Goal: Task Accomplishment & Management: Use online tool/utility

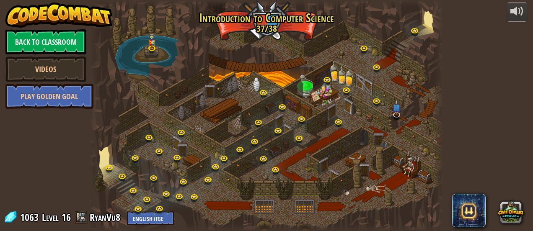
select select "en-[GEOGRAPHIC_DATA]"
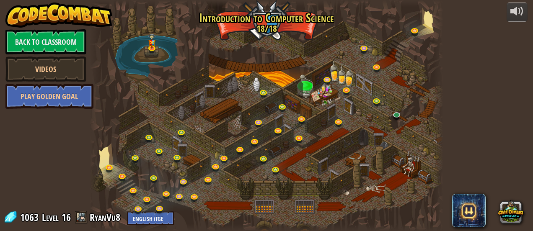
select select "en-[GEOGRAPHIC_DATA]"
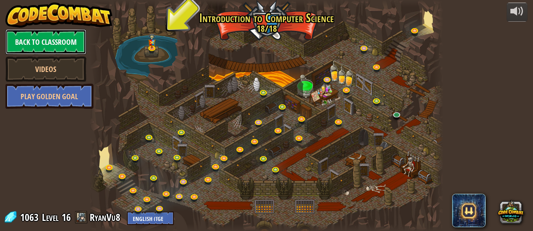
click at [73, 44] on link "Back to Classroom" at bounding box center [45, 41] width 81 height 25
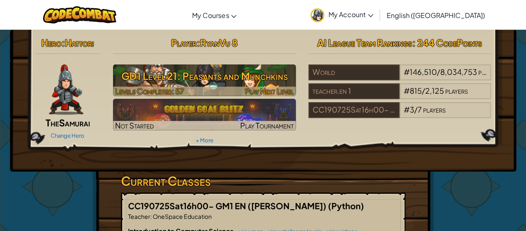
click at [199, 73] on h3 "GD1 Level 21: Peasants and Munchkins" at bounding box center [204, 76] width 183 height 19
select select "en-[GEOGRAPHIC_DATA]"
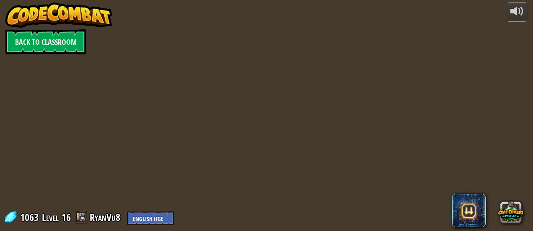
select select "en-[GEOGRAPHIC_DATA]"
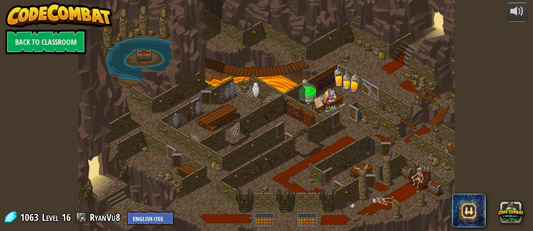
select select "en-[GEOGRAPHIC_DATA]"
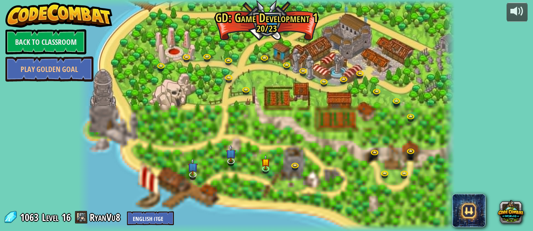
select select "en-[GEOGRAPHIC_DATA]"
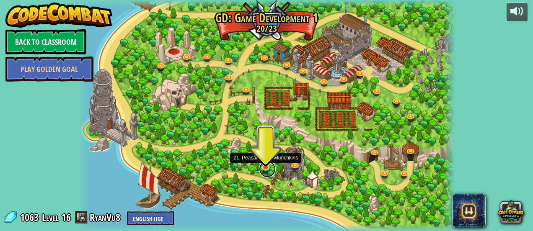
click at [265, 168] on link at bounding box center [267, 169] width 17 height 17
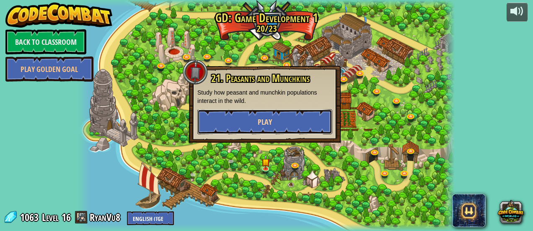
click at [269, 125] on span "Play" at bounding box center [265, 122] width 14 height 10
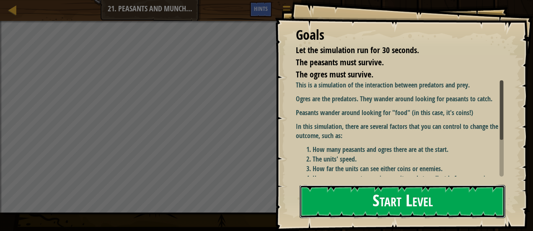
click at [374, 209] on button "Start Level" at bounding box center [402, 201] width 206 height 33
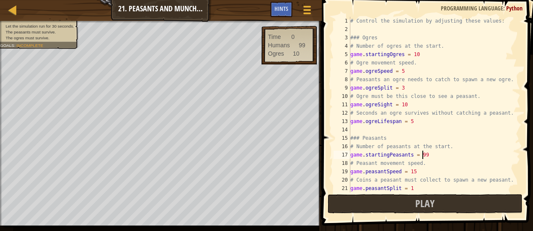
click at [427, 154] on div "# Control the simulation by adjusting these values: ### Ogres # Number of ogres…" at bounding box center [430, 113] width 165 height 193
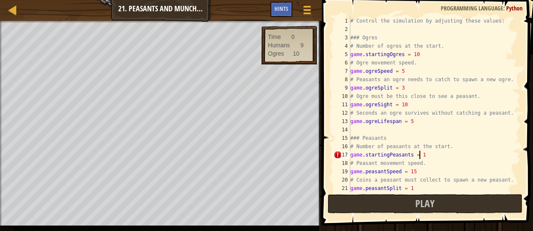
scroll to position [4, 5]
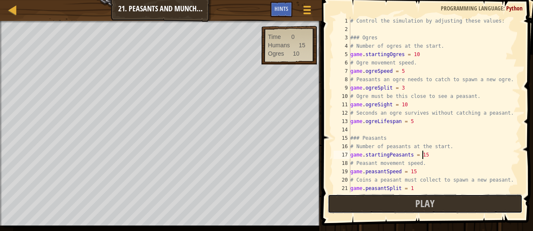
click at [425, 208] on span "Play" at bounding box center [424, 203] width 19 height 13
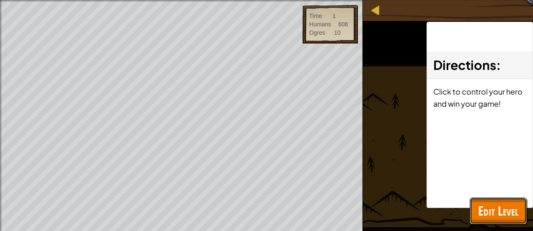
click at [511, 205] on span "Edit Level" at bounding box center [498, 210] width 40 height 17
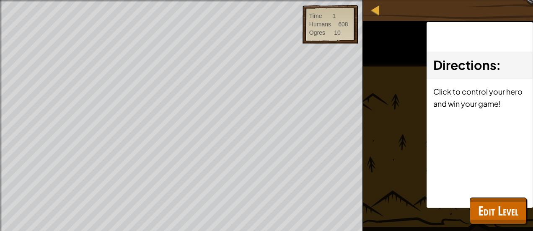
click at [0, 0] on button "Play" at bounding box center [0, 0] width 0 height 0
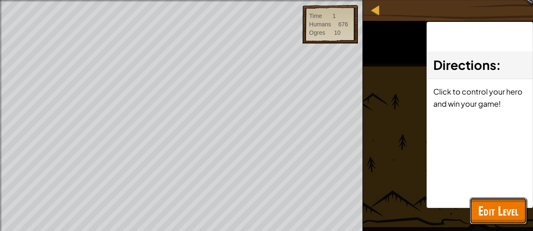
click at [508, 210] on span "Edit Level" at bounding box center [498, 210] width 40 height 17
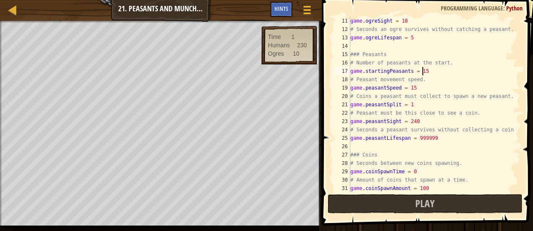
scroll to position [84, 0]
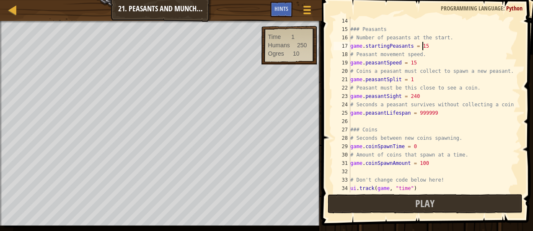
click at [425, 164] on div "### Peasants # Number of peasants at the start. game . startingPeasants = 15 # …" at bounding box center [430, 113] width 165 height 193
type textarea "game.coinSpawnAmount = 10"
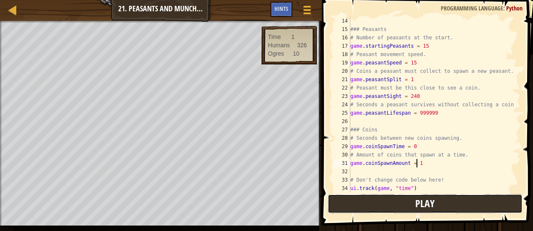
click at [402, 204] on button "Play" at bounding box center [424, 203] width 195 height 19
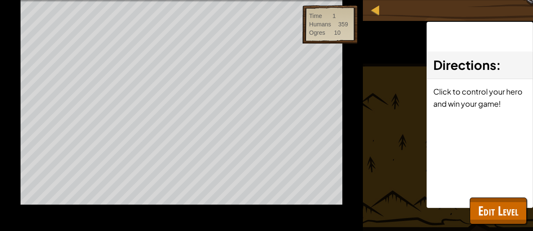
scroll to position [0, 0]
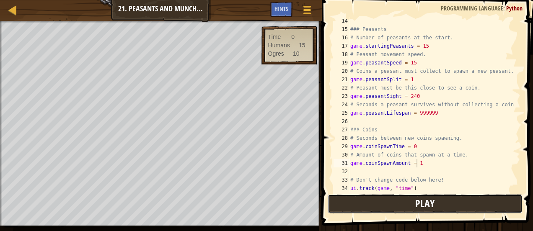
click at [511, 206] on button "Play" at bounding box center [424, 203] width 195 height 19
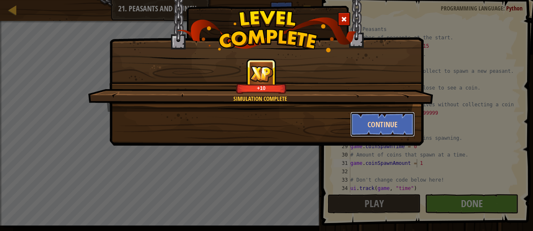
click at [386, 122] on button "Continue" at bounding box center [382, 124] width 65 height 25
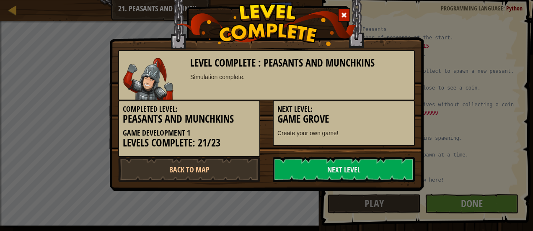
drag, startPoint x: 386, startPoint y: 122, endPoint x: 278, endPoint y: 0, distance: 162.9
click at [378, 121] on h3 "Game Grove" at bounding box center [343, 118] width 133 height 11
click at [354, 105] on h5 "Next Level:" at bounding box center [343, 109] width 133 height 8
click at [355, 105] on div "Next Level: Game Grove Create your own game!" at bounding box center [344, 124] width 142 height 46
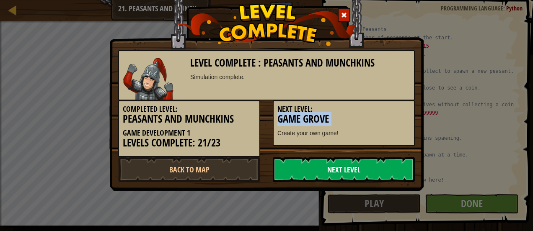
drag, startPoint x: 354, startPoint y: 102, endPoint x: 351, endPoint y: 170, distance: 67.5
click at [351, 169] on link "Next Level" at bounding box center [344, 169] width 142 height 25
click at [351, 170] on link "Next Level" at bounding box center [344, 169] width 142 height 25
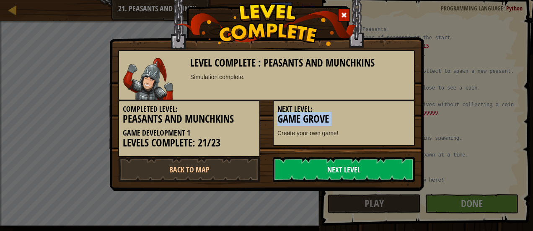
click at [351, 170] on link "Next Level" at bounding box center [344, 169] width 142 height 25
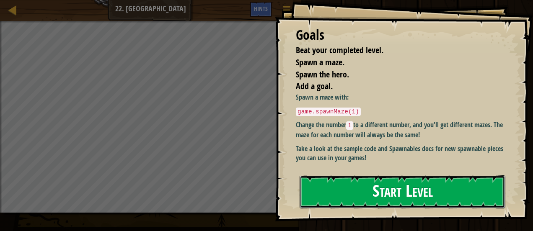
click at [394, 187] on button "Start Level" at bounding box center [402, 191] width 206 height 33
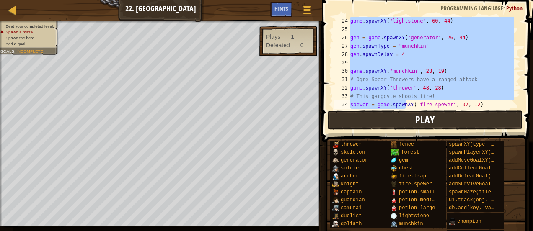
scroll to position [293, 0]
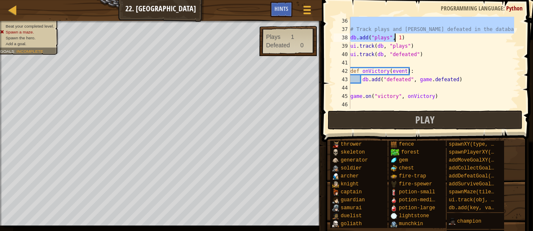
drag, startPoint x: 351, startPoint y: 88, endPoint x: 394, endPoint y: 32, distance: 70.2
click at [394, 32] on div "# Track plays and [PERSON_NAME] defeated in the database. db . add ( "plays" , …" at bounding box center [430, 71] width 165 height 109
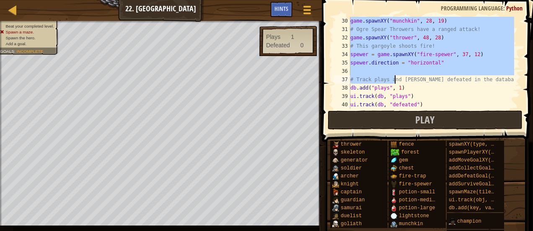
scroll to position [193, 0]
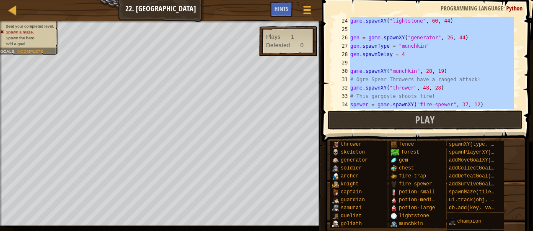
click at [338, 62] on div "29" at bounding box center [341, 63] width 17 height 8
type textarea "game.spawnXY("munchkin", 28, 19)"
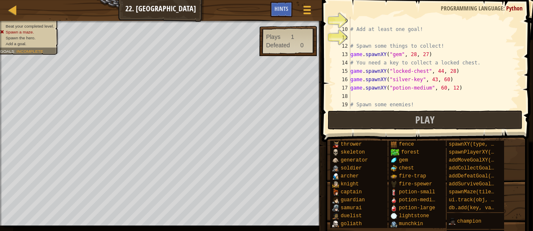
scroll to position [0, 0]
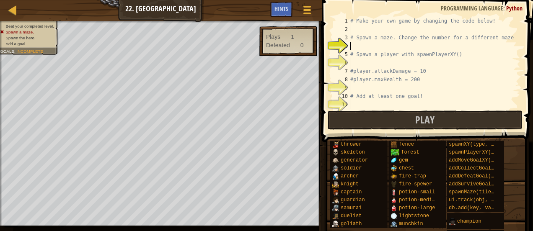
click at [358, 49] on div "# Make your own game by changing the code below! # Spawn a maze. Change the num…" at bounding box center [430, 71] width 165 height 109
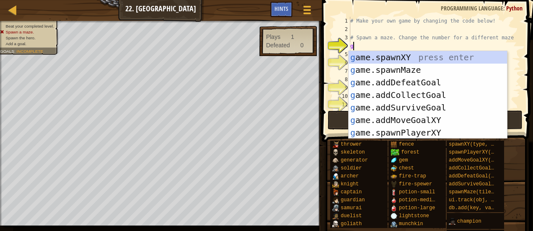
scroll to position [4, 0]
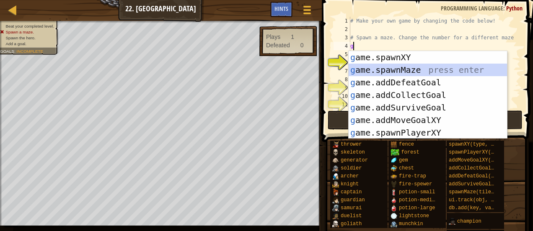
click at [379, 74] on div "g ame.spawnXY press enter g ame.spawnMaze press enter g ame.addDefeatGoal press…" at bounding box center [427, 107] width 159 height 113
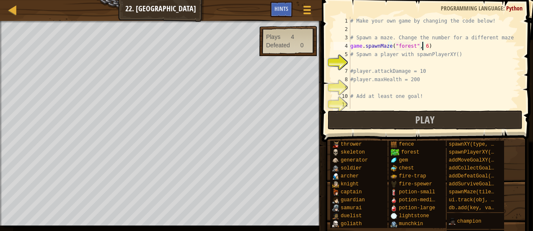
scroll to position [4, 5]
type textarea "game.spawnMaze("forest", 99)"
click at [384, 63] on div "# Make your own game by changing the code below! # Spawn a maze. Change the num…" at bounding box center [430, 71] width 165 height 109
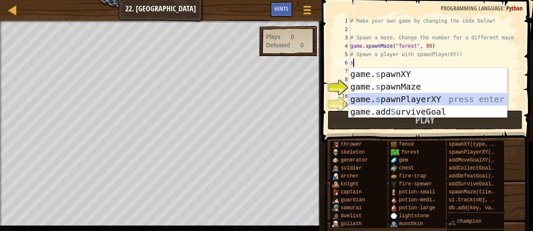
click at [410, 99] on div "game. s pawnXY press enter game. s pawnMaze press enter game. s pawnPlayerXY pr…" at bounding box center [427, 105] width 159 height 75
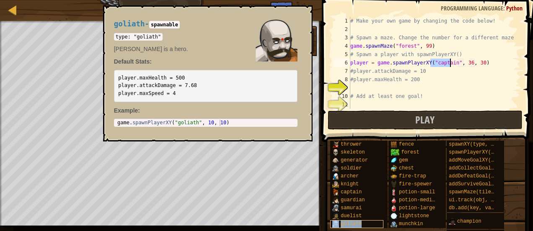
click at [368, 222] on div "goliath" at bounding box center [356, 224] width 53 height 8
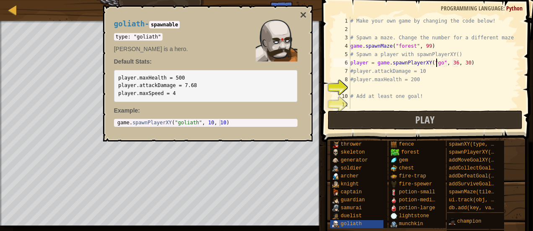
scroll to position [4, 7]
type textarea "player = game.spawnPlayerXY("goliath", 36, 30)"
click at [482, 62] on div "# Make your own game by changing the code below! # Spawn a maze. Change the num…" at bounding box center [430, 71] width 165 height 109
click at [405, 87] on div "# Make your own game by changing the code below! # Spawn a maze. Change the num…" at bounding box center [430, 71] width 165 height 109
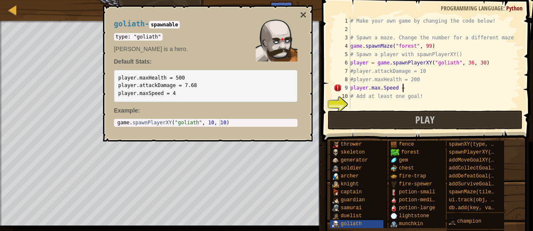
scroll to position [4, 4]
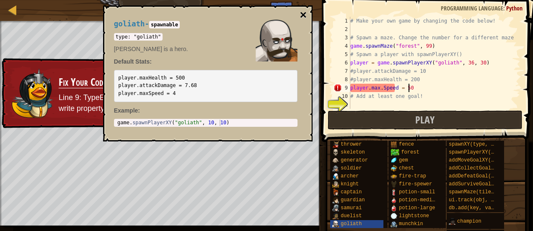
click at [301, 13] on button "×" at bounding box center [302, 15] width 7 height 12
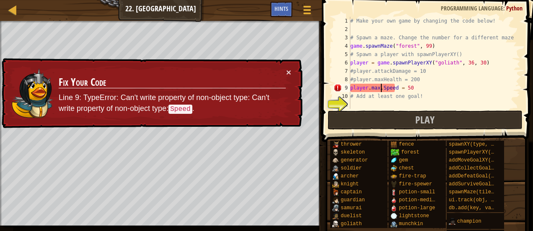
click at [380, 91] on div "# Make your own game by changing the code below! # Spawn a maze. Change the num…" at bounding box center [430, 71] width 165 height 109
type textarea "player.maxSpeed = 50"
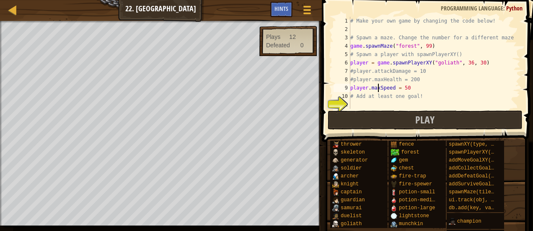
click at [409, 105] on div "# Make your own game by changing the code below! # Spawn a maze. Change the num…" at bounding box center [430, 71] width 165 height 109
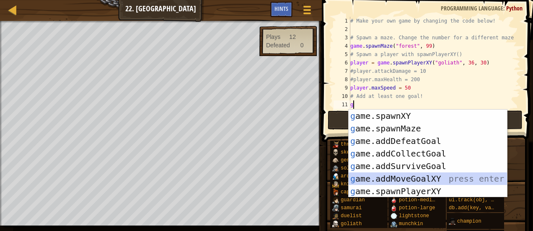
click at [445, 178] on div "g ame.spawnXY press enter g ame.spawnMaze press enter g ame.addDefeatGoal press…" at bounding box center [427, 166] width 159 height 113
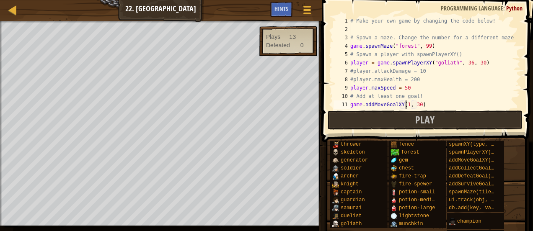
scroll to position [4, 5]
type textarea "game.addMoveGoalXY(12, 30)"
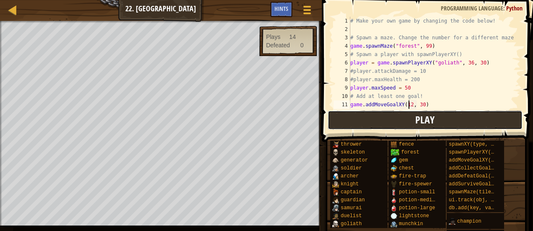
click at [379, 121] on button "Play" at bounding box center [424, 120] width 195 height 19
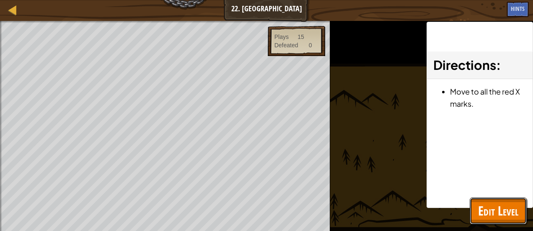
click at [518, 219] on span "Edit Level" at bounding box center [498, 210] width 40 height 17
click at [0, 0] on div "thrower skeleton generator soldier [PERSON_NAME] [PERSON_NAME] captain guardian…" at bounding box center [0, 0] width 0 height 0
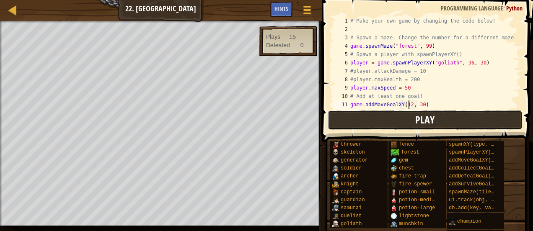
click at [363, 124] on button "Play" at bounding box center [424, 120] width 195 height 19
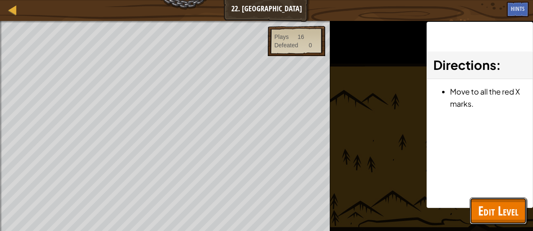
click at [497, 204] on span "Edit Level" at bounding box center [498, 210] width 40 height 17
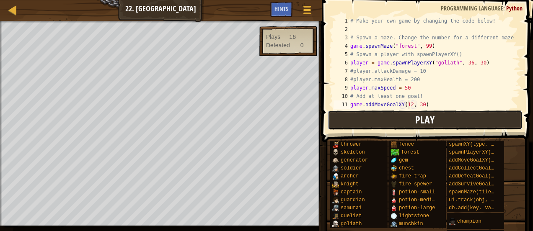
click at [393, 121] on button "Play" at bounding box center [424, 120] width 195 height 19
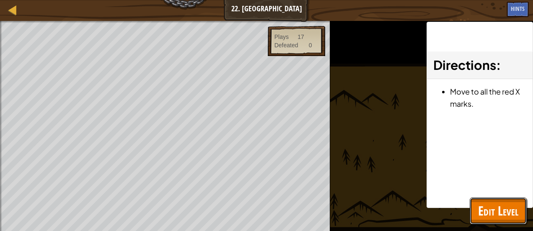
click at [499, 210] on span "Edit Level" at bounding box center [498, 210] width 40 height 17
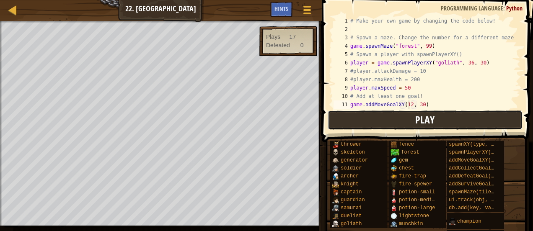
click at [387, 123] on button "Play" at bounding box center [424, 120] width 195 height 19
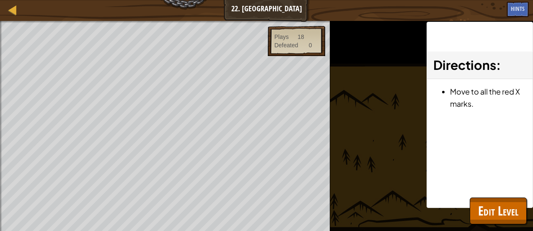
click at [204, 25] on div "Beat your completed level. Spawn a maze. Spawn the hero. Add a goal. Goals : Ra…" at bounding box center [165, 126] width 330 height 210
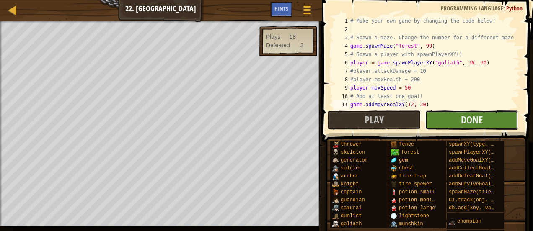
click at [447, 126] on button "Done" at bounding box center [471, 120] width 93 height 19
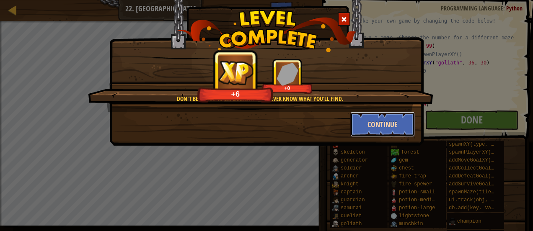
click at [365, 126] on button "Continue" at bounding box center [382, 124] width 65 height 25
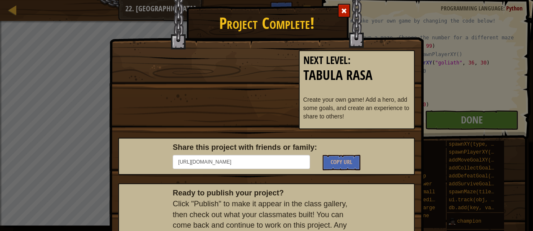
click at [366, 103] on p "Create your own game! Add a hero, add some goals, and create an experience to s…" at bounding box center [356, 107] width 107 height 25
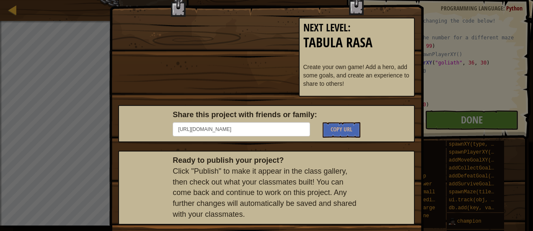
scroll to position [80, 0]
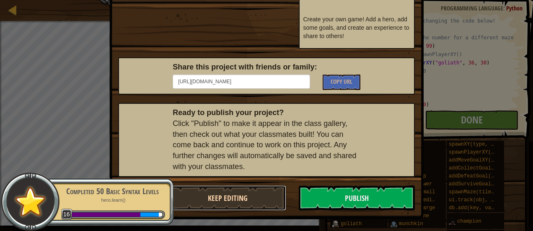
click at [252, 199] on button "Keep Editing" at bounding box center [228, 198] width 116 height 25
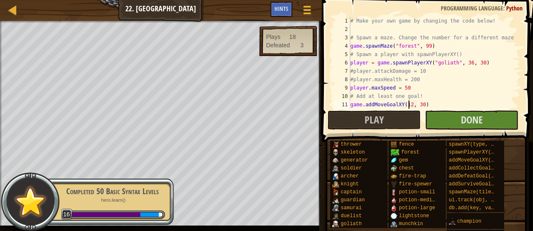
click at [6, 11] on div "Map Game Development 1 22. Game Grove Game Menu Done Hints" at bounding box center [161, 10] width 322 height 21
click at [10, 11] on div at bounding box center [13, 10] width 10 height 10
select select "en-[GEOGRAPHIC_DATA]"
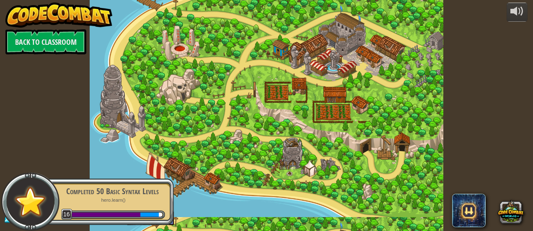
select select "en-[GEOGRAPHIC_DATA]"
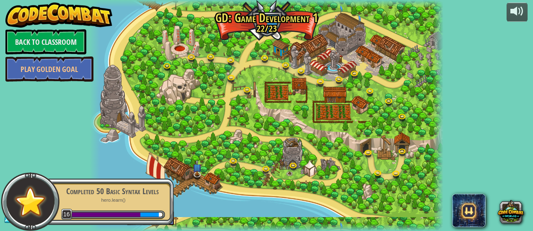
select select "en-[GEOGRAPHIC_DATA]"
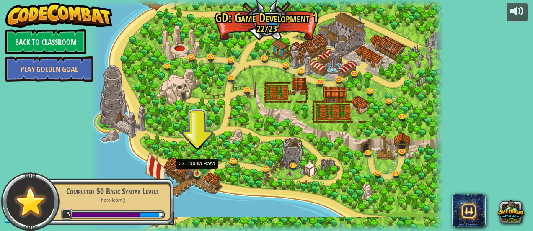
click at [199, 173] on img at bounding box center [197, 165] width 8 height 18
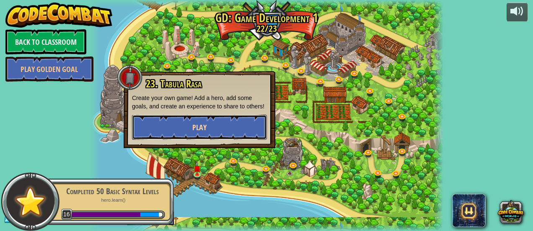
click at [197, 124] on span "Play" at bounding box center [199, 127] width 14 height 10
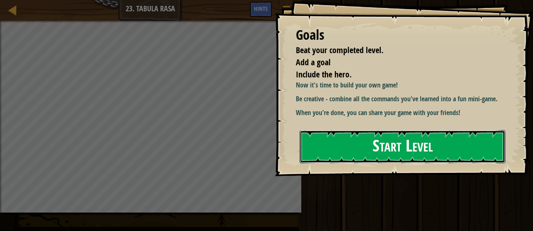
click at [348, 157] on button "Start Level" at bounding box center [402, 146] width 206 height 33
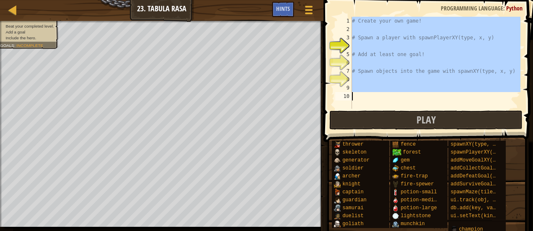
drag, startPoint x: 352, startPoint y: 22, endPoint x: 534, endPoint y: 140, distance: 217.1
click at [532, 0] on html "Map Game Development 1 23. Tabula Rasa Game Menu Done Hints 1 ההההההההההההההההה…" at bounding box center [266, 0] width 533 height 0
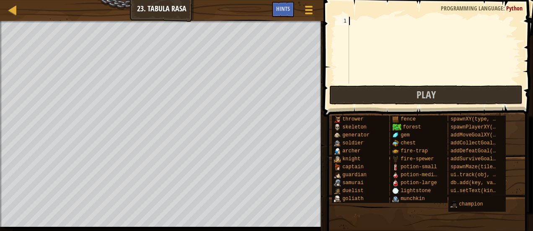
scroll to position [4, 0]
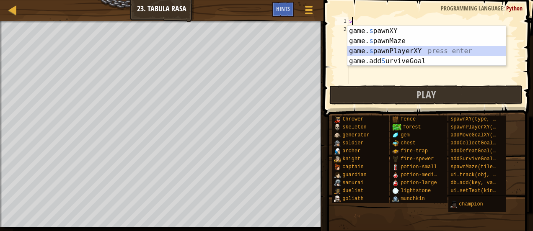
drag, startPoint x: 418, startPoint y: 50, endPoint x: 421, endPoint y: 45, distance: 6.0
click at [418, 50] on div "game. s pawnXY press enter game. s pawnMaze press enter game. s pawnPlayerXY pr…" at bounding box center [426, 56] width 159 height 60
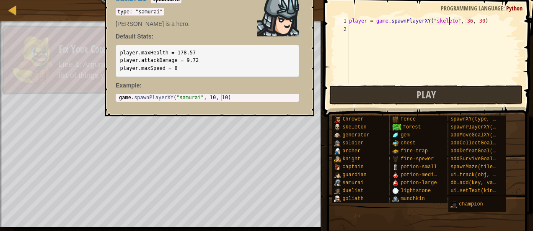
scroll to position [4, 8]
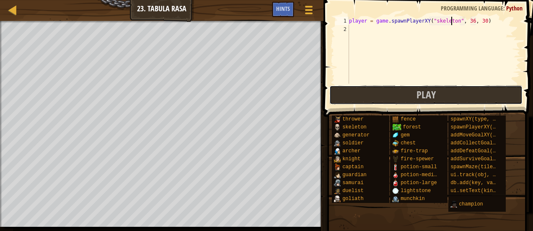
click at [389, 102] on button "Play" at bounding box center [425, 94] width 193 height 19
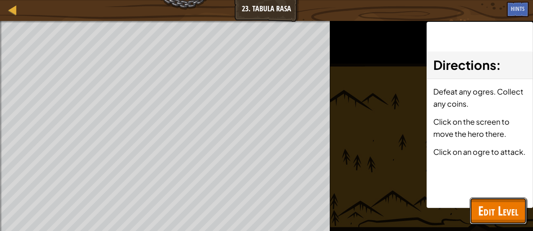
click at [506, 210] on span "Edit Level" at bounding box center [498, 210] width 40 height 17
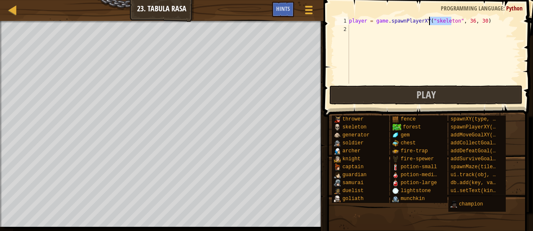
drag, startPoint x: 452, startPoint y: 21, endPoint x: 430, endPoint y: 24, distance: 22.8
click at [430, 24] on div "player = game . spawnPlayerXY ( "skeleton" , 36 , 30 )" at bounding box center [433, 59] width 173 height 84
type textarea "player = game.spawnPlayerXY("gem", 36, 30)"
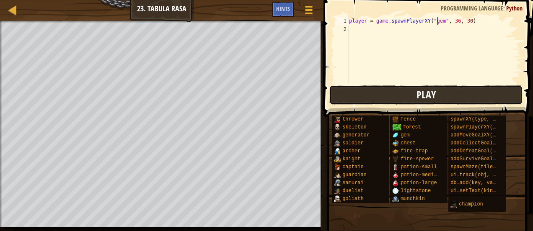
click at [427, 93] on span "Play" at bounding box center [425, 94] width 19 height 13
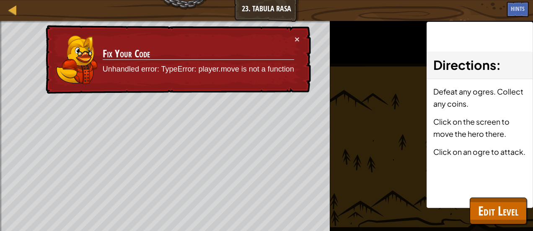
click at [301, 38] on div "× Fix Your Code Unhandled error: TypeError: player.move is not a function" at bounding box center [177, 59] width 267 height 69
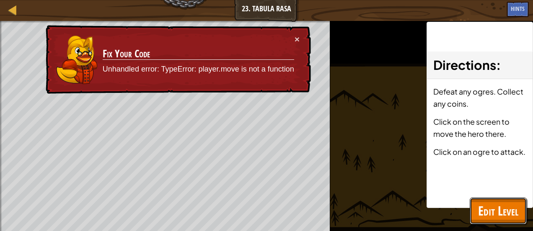
click at [487, 218] on span "Edit Level" at bounding box center [498, 210] width 40 height 17
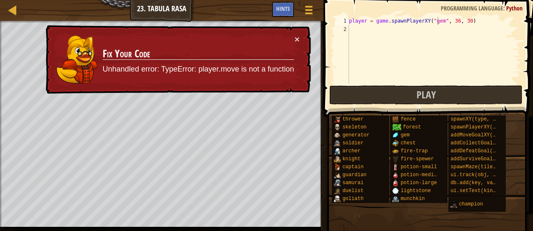
scroll to position [4, 0]
click at [360, 34] on div "player = game . spawnPlayerXY ( "gem" , 36 , 30 )" at bounding box center [433, 59] width 173 height 84
click at [301, 35] on div "× Fix Your Code Unhandled error: TypeError: player.move is not a function" at bounding box center [177, 59] width 267 height 69
click at [302, 36] on div "× Fix Your Code Unhandled error: TypeError: player.move is not a function" at bounding box center [177, 59] width 267 height 69
click at [296, 41] on button "×" at bounding box center [296, 39] width 5 height 9
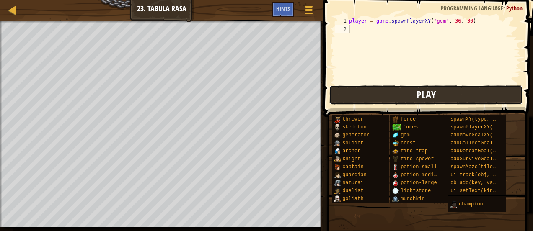
click at [350, 95] on button "Play" at bounding box center [425, 94] width 193 height 19
click at [364, 94] on button "Play" at bounding box center [425, 94] width 193 height 19
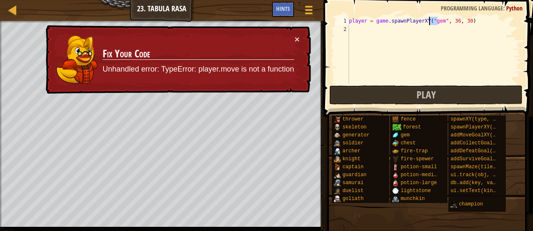
drag, startPoint x: 438, startPoint y: 19, endPoint x: 430, endPoint y: 20, distance: 8.4
click at [430, 20] on div "player = game . spawnPlayerXY ( "gem" , 36 , 30 )" at bounding box center [433, 59] width 173 height 84
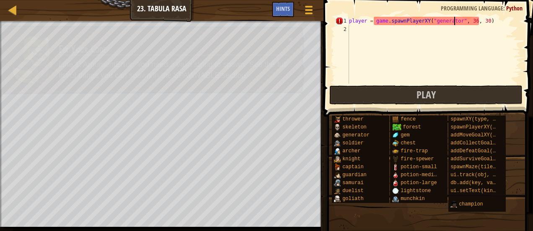
scroll to position [4, 8]
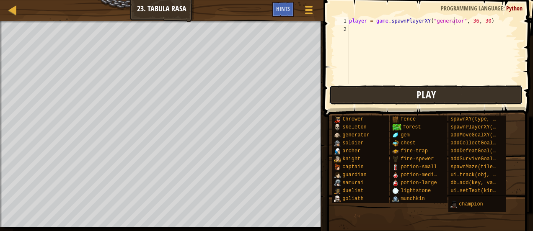
click at [419, 99] on span "Play" at bounding box center [425, 94] width 19 height 13
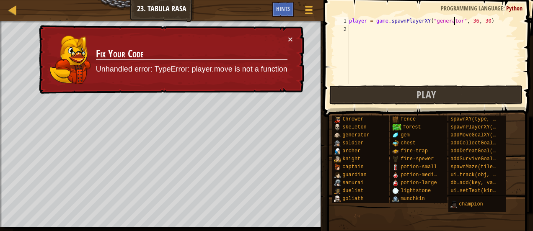
click at [295, 36] on div "× Fix Your Code Unhandled error: TypeError: player.move is not a function" at bounding box center [170, 59] width 267 height 69
click at [290, 36] on button "×" at bounding box center [290, 39] width 5 height 9
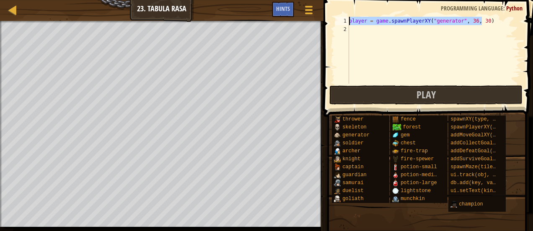
drag, startPoint x: 486, startPoint y: 21, endPoint x: 339, endPoint y: 8, distance: 147.6
click at [339, 8] on div "player = game.spawnPlayerXY("generator", 36, 30) 1 2 player = game . spawnPlaye…" at bounding box center [427, 75] width 212 height 142
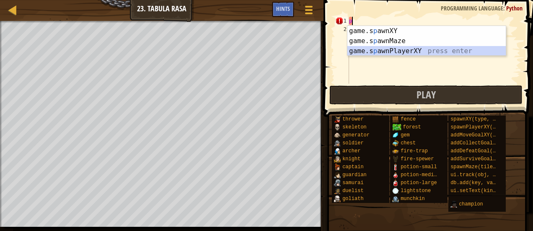
click at [410, 49] on div "game.s p awnXY press enter game.s p awnMaze press enter game.s p awnPlayerXY pr…" at bounding box center [426, 51] width 159 height 50
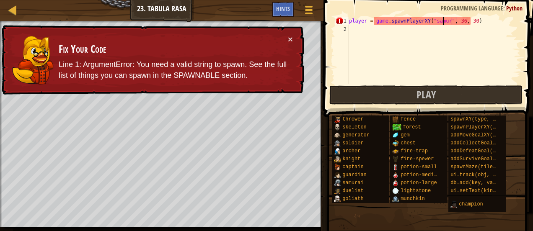
scroll to position [4, 8]
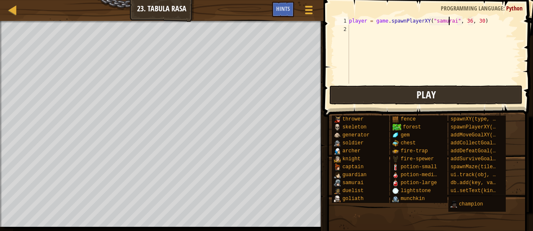
type textarea "player = game.spawnPlayerXY("samurai", 36, 30)"
click at [378, 95] on button "Play" at bounding box center [425, 94] width 193 height 19
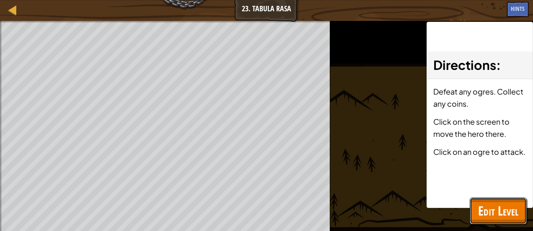
click at [478, 214] on span "Edit Level" at bounding box center [498, 210] width 40 height 17
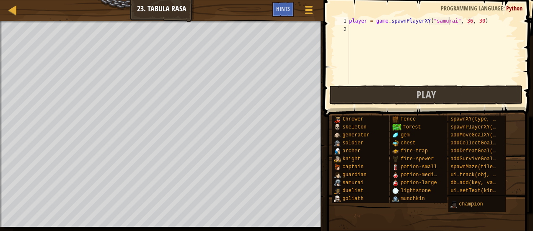
click at [360, 28] on div "player = game . spawnPlayerXY ( "samurai" , 36 , 30 )" at bounding box center [433, 59] width 173 height 84
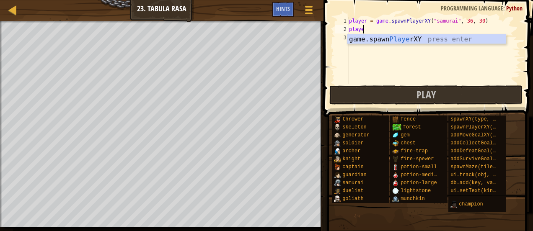
scroll to position [4, 1]
click at [277, 8] on span "Hints" at bounding box center [283, 9] width 14 height 8
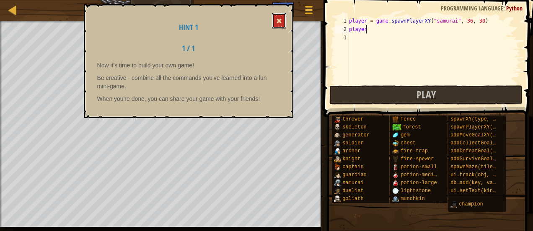
click at [284, 25] on button at bounding box center [279, 20] width 14 height 15
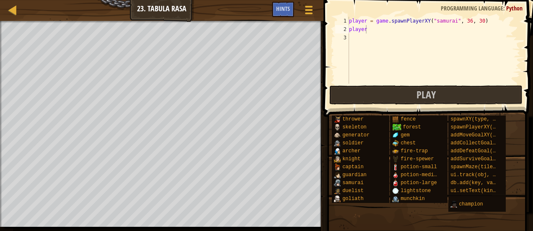
click at [375, 27] on div "player = game . spawnPlayerXY ( "samurai" , 36 , 30 ) player" at bounding box center [433, 59] width 173 height 84
type textarea "player.maxSpeed = 15"
click at [387, 95] on button "Play" at bounding box center [425, 94] width 193 height 19
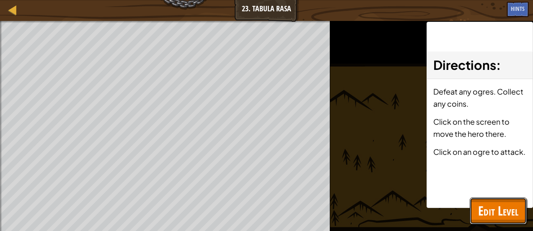
click at [502, 214] on span "Edit Level" at bounding box center [498, 210] width 40 height 17
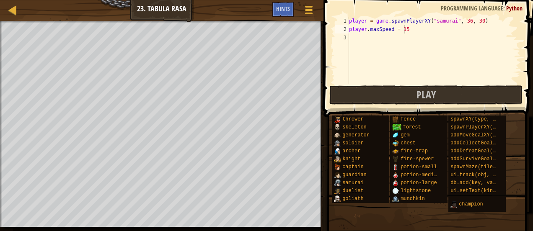
click at [357, 39] on div "player = game . spawnPlayerXY ( "samurai" , 36 , 30 ) player . maxSpeed = 15" at bounding box center [433, 59] width 173 height 84
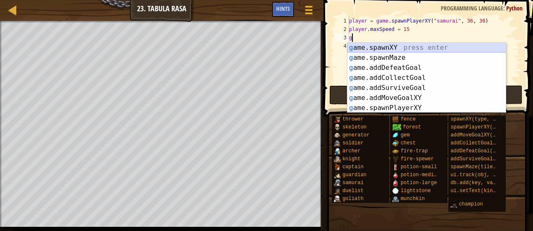
click at [392, 47] on div "g ame.spawnXY press enter g ame.spawnMaze press enter g ame.addDefeatGoal press…" at bounding box center [426, 88] width 159 height 90
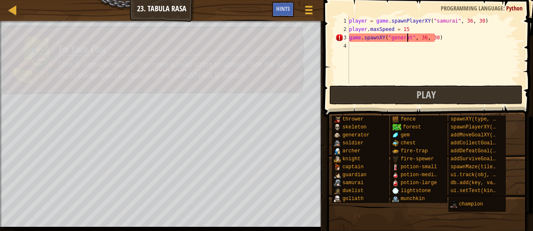
scroll to position [4, 5]
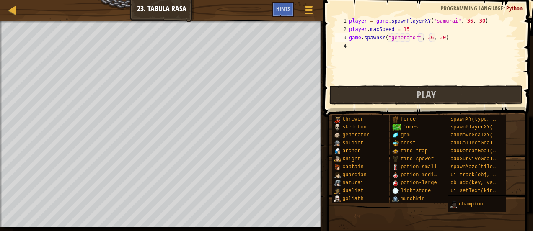
click at [426, 39] on div "player = game . spawnPlayerXY ( "samurai" , 36 , 30 ) player . maxSpeed = 15 ga…" at bounding box center [433, 59] width 173 height 84
click at [434, 36] on div "player = game . spawnPlayerXY ( "samurai" , 36 , 30 ) player . maxSpeed = 15 ga…" at bounding box center [433, 59] width 173 height 84
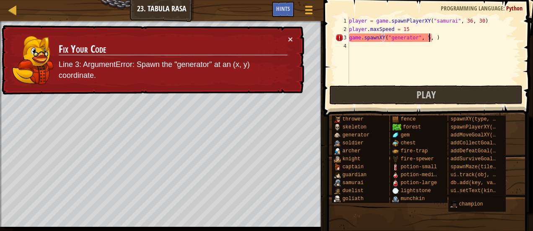
scroll to position [4, 7]
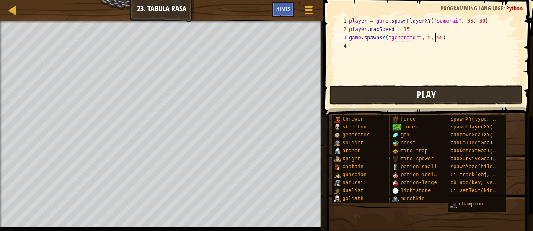
type textarea "game.spawnXY("generator", 5, 55)"
click at [391, 94] on button "Play" at bounding box center [425, 94] width 193 height 19
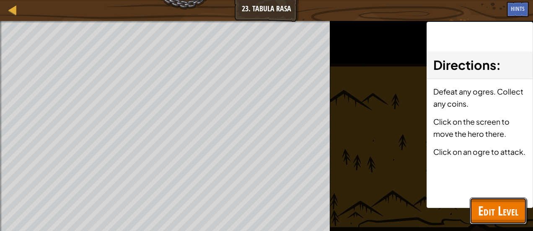
click at [500, 209] on span "Edit Level" at bounding box center [498, 210] width 40 height 17
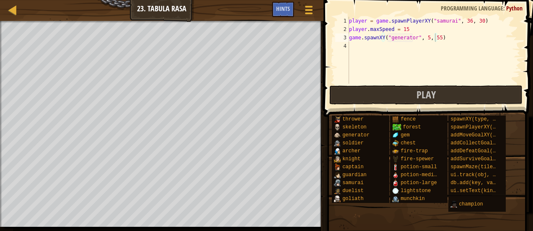
click at [355, 46] on div "player = game . spawnPlayerXY ( "samurai" , 36 , 30 ) player . maxSpeed = 15 ga…" at bounding box center [433, 59] width 173 height 84
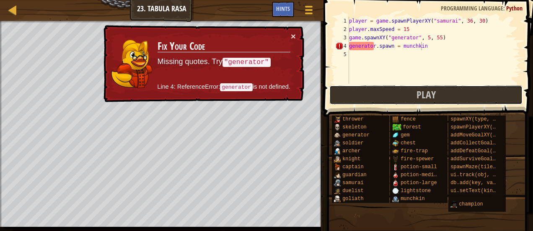
drag, startPoint x: 370, startPoint y: 99, endPoint x: 334, endPoint y: 93, distance: 36.0
click at [369, 99] on button "Play" at bounding box center [425, 94] width 193 height 19
click at [373, 47] on div "player = game . spawnPlayerXY ( "samurai" , 36 , 30 ) player . maxSpeed = 15 ga…" at bounding box center [433, 59] width 173 height 84
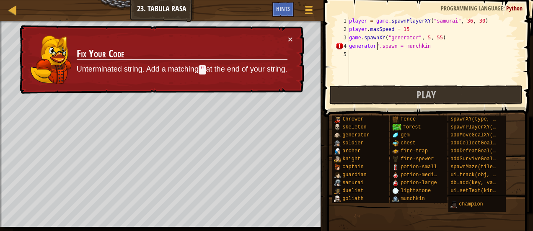
click at [349, 46] on div "player = game . spawnPlayerXY ( "samurai" , 36 , 30 ) player . maxSpeed = 15 ga…" at bounding box center [433, 59] width 173 height 84
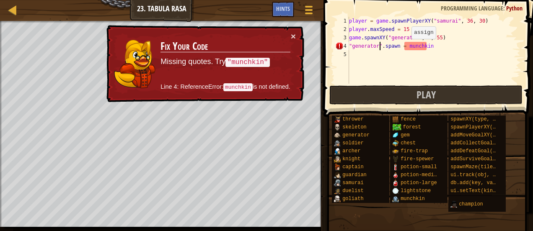
click at [404, 47] on div "player = game . spawnPlayerXY ( "samurai" , 36 , 30 ) player . maxSpeed = 15 ga…" at bounding box center [433, 59] width 173 height 84
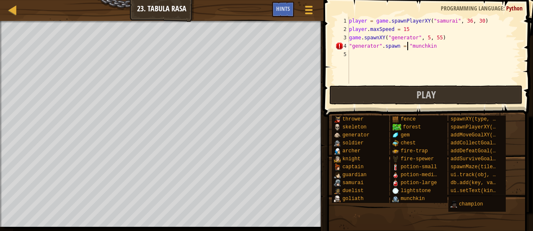
click at [433, 46] on div "player = game . spawnPlayerXY ( "samurai" , 36 , 30 ) player . maxSpeed = 15 ga…" at bounding box center [433, 59] width 173 height 84
type textarea ""generator".spawn = "munchkin""
click at [421, 94] on span "Play" at bounding box center [425, 94] width 19 height 13
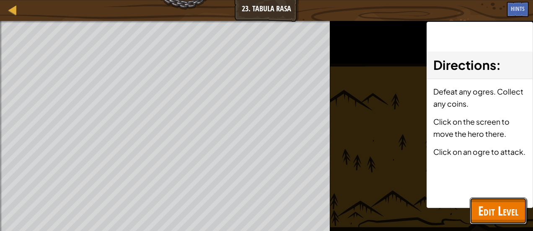
click at [487, 207] on span "Edit Level" at bounding box center [498, 210] width 40 height 17
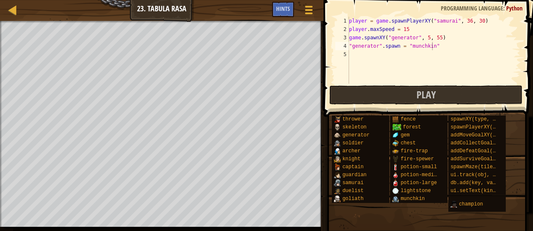
scroll to position [4, 0]
click at [352, 55] on div "player = game . spawnPlayerXY ( "samurai" , 36 , 30 ) player . maxSpeed = 15 ga…" at bounding box center [433, 59] width 173 height 84
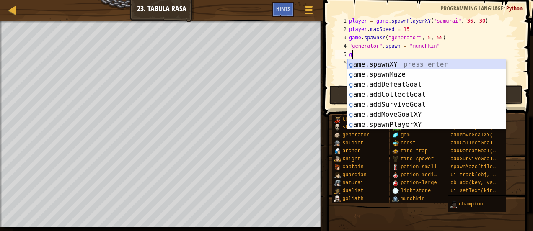
click at [376, 61] on div "g ame.spawnXY press enter g ame.spawnMaze press enter g ame.addDefeatGoal press…" at bounding box center [426, 104] width 159 height 90
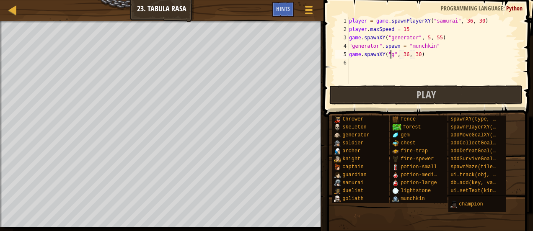
scroll to position [4, 3]
click at [410, 56] on div "player = game . spawnPlayerXY ( "samurai" , 36 , 30 ) player . maxSpeed = 15 ga…" at bounding box center [433, 59] width 173 height 84
click at [420, 55] on div "player = game . spawnPlayerXY ( "samurai" , 36 , 30 ) player . maxSpeed = 15 ga…" at bounding box center [433, 59] width 173 height 84
type textarea "game.spawnXY("gem", 10, 10)"
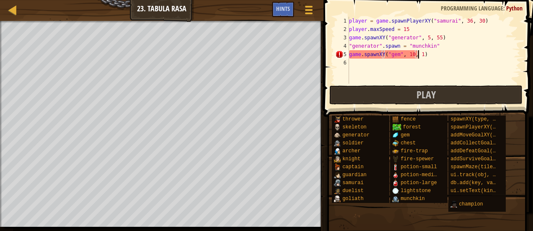
scroll to position [4, 6]
drag, startPoint x: 404, startPoint y: 56, endPoint x: 356, endPoint y: 53, distance: 48.2
click at [345, 54] on div "game.spawnXY("gem", 10, 10) 1 2 3 4 5 6 player = game . spawnPlayerXY ( "samura…" at bounding box center [426, 50] width 187 height 67
click at [359, 64] on div "player = game . spawnPlayerXY ( "samurai" , 36 , 30 ) player . maxSpeed = 15 ga…" at bounding box center [433, 59] width 173 height 84
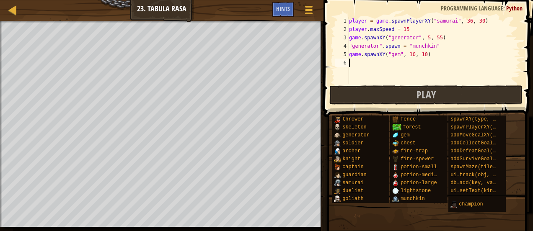
paste textarea "game.spawnXY("gem", 10, 10)"
type textarea "game.spawnXY("gem", 10, 10)"
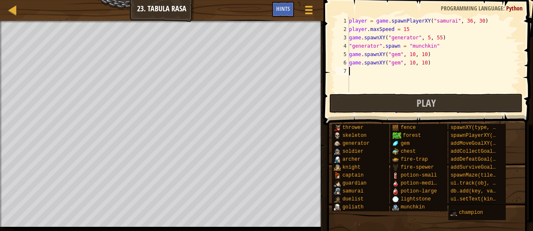
paste textarea "game.spawnXY("gem", 10, 10)"
type textarea "game.spawnXY("gem", 10, 10)"
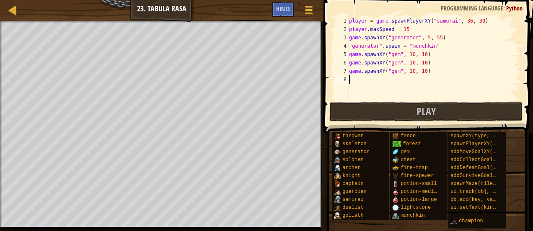
paste textarea "game.spawnXY("gem", 10, 10)"
type textarea "game.spawnXY("gem", 10, 10)"
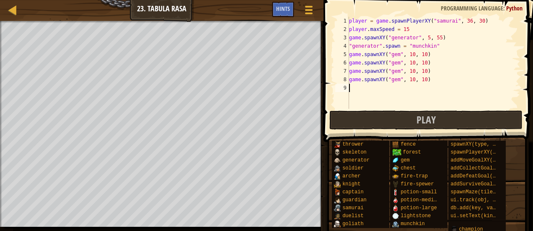
paste textarea "game.spawnXY("gem", 10, 10)"
type textarea "game.spawnXY("gem", 10, 10)"
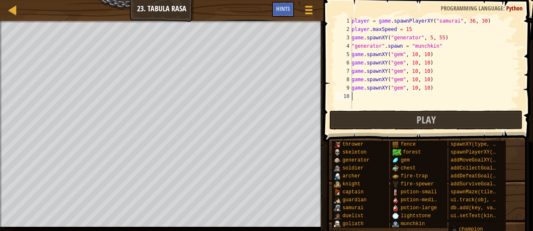
paste textarea "game.spawnXY("gem", 10, 10)"
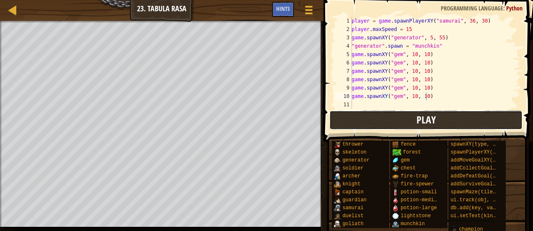
click at [360, 119] on button "Play" at bounding box center [425, 120] width 193 height 19
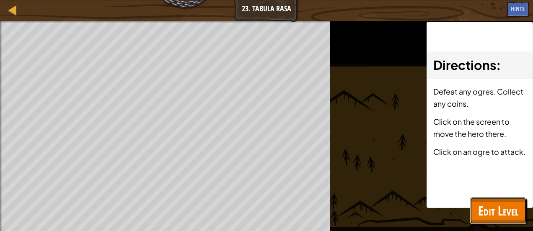
click at [514, 209] on span "Edit Level" at bounding box center [498, 210] width 40 height 17
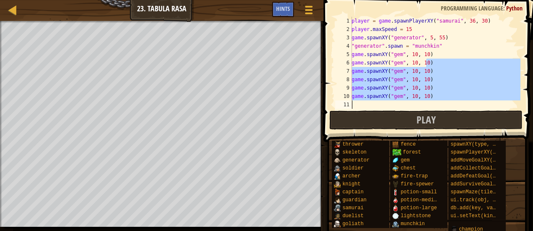
drag, startPoint x: 436, startPoint y: 60, endPoint x: 364, endPoint y: 103, distance: 84.3
click at [364, 103] on div "player = game . spawnPlayerXY ( "samurai" , 36 , 30 ) player . maxSpeed = 15 ga…" at bounding box center [435, 71] width 170 height 109
type textarea "game.spawnXY("gem", 10, 10)"
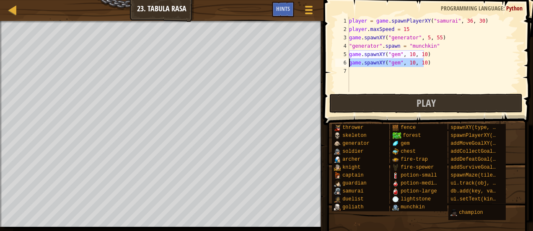
drag, startPoint x: 424, startPoint y: 63, endPoint x: 359, endPoint y: 65, distance: 65.0
click at [343, 66] on div "game.spawnXY("gem", 10, 10) 1 2 3 4 5 6 7 player = game . spawnPlayerXY ( "samu…" at bounding box center [426, 54] width 187 height 75
click at [396, 56] on div "player = game . spawnPlayerXY ( "samurai" , 36 , 30 ) player . maxSpeed = 15 ga…" at bounding box center [433, 63] width 173 height 92
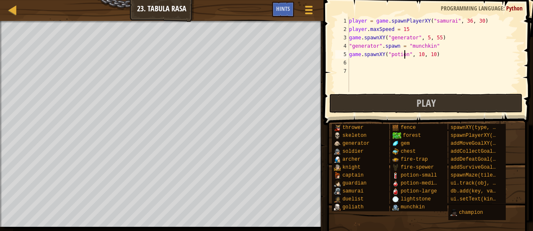
scroll to position [4, 5]
type textarea "game.spawnXY("potion-large", 10, 10)"
click at [353, 57] on div "player = game . spawnPlayerXY ( "samurai" , 36 , 30 ) player . maxSpeed = 15 ga…" at bounding box center [433, 63] width 173 height 92
drag, startPoint x: 350, startPoint y: 57, endPoint x: 441, endPoint y: 57, distance: 90.5
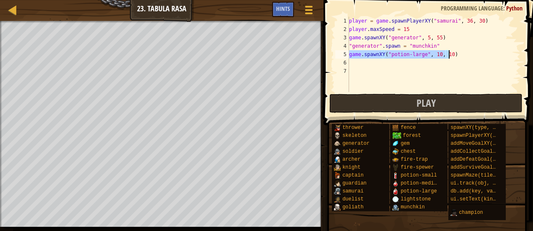
click at [460, 54] on div "player = game . spawnPlayerXY ( "samurai" , 36 , 30 ) player . maxSpeed = 15 ga…" at bounding box center [433, 63] width 173 height 92
click at [363, 64] on div "player = game . spawnPlayerXY ( "samurai" , 36 , 30 ) player . maxSpeed = 15 ga…" at bounding box center [433, 63] width 173 height 92
paste textarea "game.spawnXY("potion-large", 10, 10)"
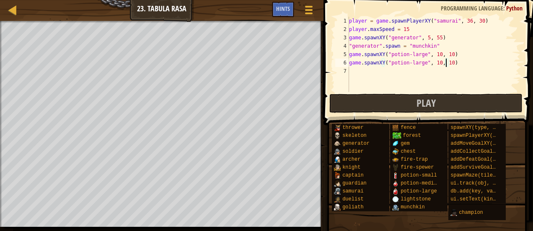
click at [446, 64] on div "player = game . spawnPlayerXY ( "samurai" , 36 , 30 ) player . maxSpeed = 15 ga…" at bounding box center [433, 63] width 173 height 92
drag, startPoint x: 456, startPoint y: 62, endPoint x: 328, endPoint y: 64, distance: 127.8
click at [328, 64] on div "game.spawnXY("potion-large", 10, 15) 1 2 3 4 5 6 7 player = game . spawnPlayerX…" at bounding box center [427, 79] width 212 height 150
paste textarea "0"
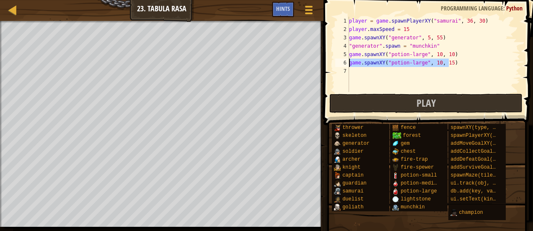
type textarea "game.spawnXY("potion-large", 10, 10)"
drag, startPoint x: 354, startPoint y: 61, endPoint x: 343, endPoint y: 85, distance: 26.1
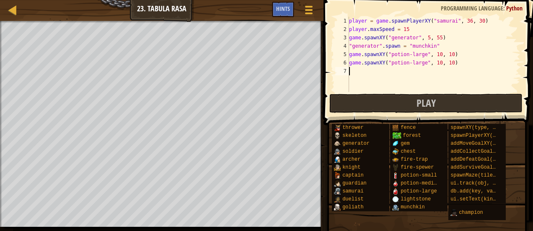
scroll to position [4, 0]
click at [445, 63] on div "player = game . spawnPlayerXY ( "samurai" , 36 , 30 ) player . maxSpeed = 15 ga…" at bounding box center [433, 63] width 173 height 92
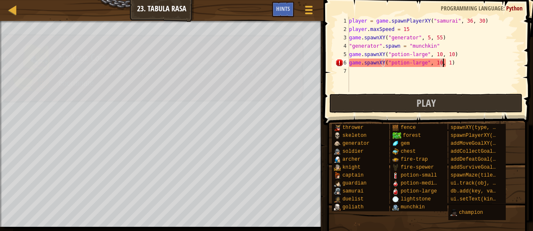
type textarea "game.spawnXY("potion-large", 10, 15)"
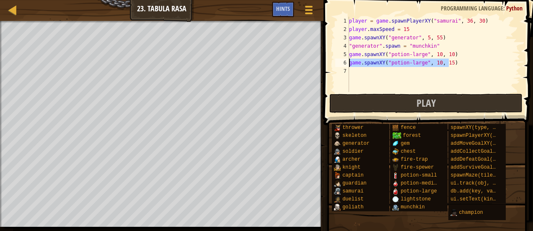
drag, startPoint x: 455, startPoint y: 62, endPoint x: 343, endPoint y: 62, distance: 111.4
click at [343, 62] on div "game.spawnXY("potion-large", 10, 15) 1 2 3 4 5 6 7 player = game . spawnPlayerX…" at bounding box center [426, 54] width 187 height 75
click at [351, 74] on div "player = game . spawnPlayerXY ( "samurai" , 36 , 30 ) player . maxSpeed = 15 ga…" at bounding box center [433, 63] width 173 height 92
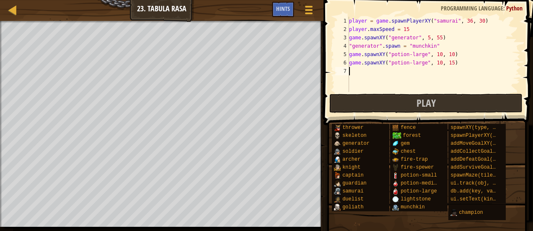
scroll to position [4, 0]
paste textarea "game.spawnXY("potion-large", 10, 15)"
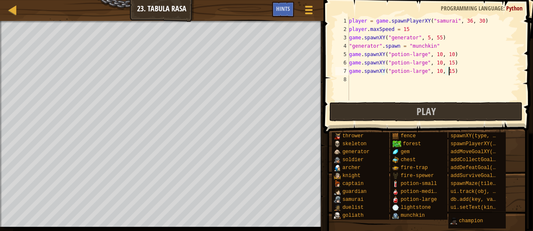
click at [433, 73] on div "player = game . spawnPlayerXY ( "samurai" , 36 , 30 ) player . maxSpeed = 15 ga…" at bounding box center [433, 67] width 173 height 101
type textarea "game.spawnXY("potion-large", 15, 15)"
drag, startPoint x: 457, startPoint y: 72, endPoint x: 348, endPoint y: 70, distance: 109.7
click at [346, 70] on div "game.spawnXY("potion-large", 15, 15) 1 2 3 4 5 6 7 8 player = game . spawnPlaye…" at bounding box center [426, 59] width 187 height 84
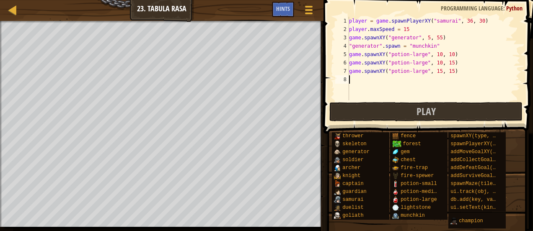
click at [358, 82] on div "player = game . spawnPlayerXY ( "samurai" , 36 , 30 ) player . maxSpeed = 15 ga…" at bounding box center [433, 67] width 173 height 101
paste textarea "game.spawnXY("potion-large", 15, 15)"
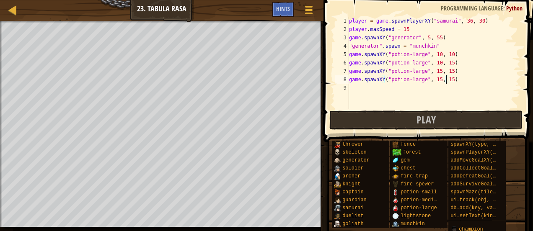
click at [446, 79] on div "player = game . spawnPlayerXY ( "samurai" , 36 , 30 ) player . maxSpeed = 15 ga…" at bounding box center [433, 71] width 173 height 109
type textarea "game.spawnXY("potion-large", 15, 10)"
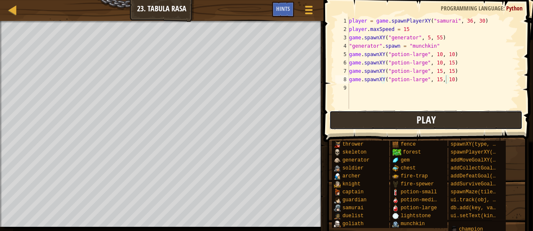
click at [390, 120] on button "Play" at bounding box center [425, 120] width 193 height 19
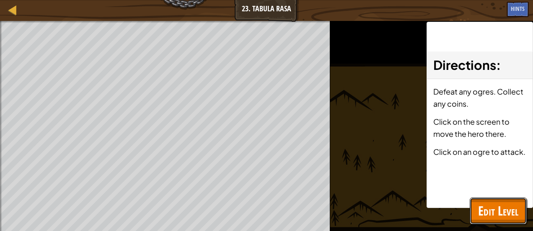
click at [499, 217] on span "Edit Level" at bounding box center [498, 210] width 40 height 17
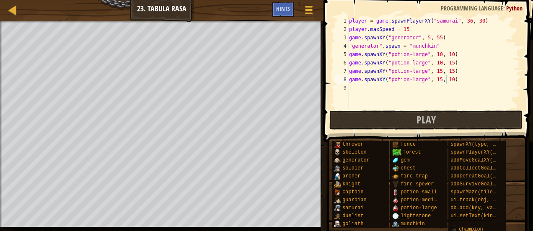
click at [357, 90] on div "player = game . spawnPlayerXY ( "samurai" , 36 , 30 ) player . maxSpeed = 15 ga…" at bounding box center [433, 71] width 173 height 109
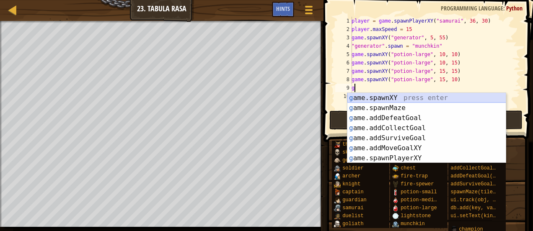
click at [365, 96] on div "g ame.spawnXY press enter g ame.spawnMaze press enter g ame.addDefeatGoal press…" at bounding box center [426, 138] width 159 height 90
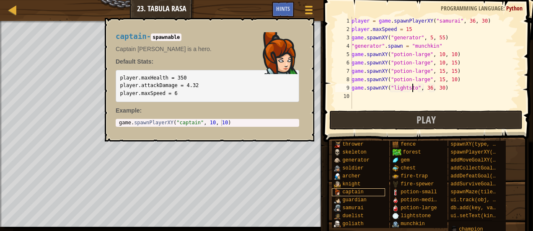
scroll to position [4, 5]
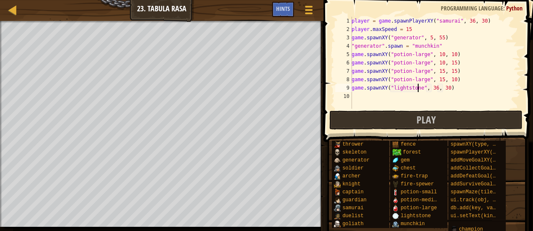
click at [431, 89] on div "player = game . spawnPlayerXY ( "samurai" , 36 , 30 ) player . maxSpeed = 15 ga…" at bounding box center [435, 71] width 170 height 109
drag, startPoint x: 449, startPoint y: 89, endPoint x: 421, endPoint y: 90, distance: 27.7
click at [421, 90] on div "player = game . spawnPlayerXY ( "samurai" , 36 , 30 ) player . maxSpeed = 15 ga…" at bounding box center [435, 71] width 170 height 109
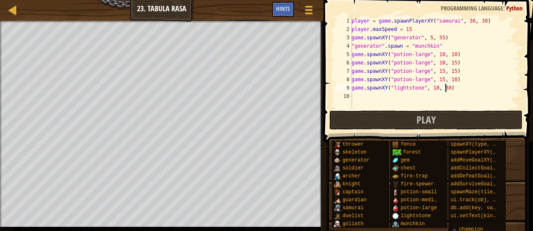
click at [442, 88] on div "player = game . spawnPlayerXY ( "samurai" , 36 , 30 ) player . maxSpeed = 15 ga…" at bounding box center [435, 71] width 170 height 109
click at [432, 89] on div "player = game . spawnPlayerXY ( "samurai" , 36 , 30 ) player . maxSpeed = 15 ga…" at bounding box center [435, 71] width 170 height 109
drag, startPoint x: 471, startPoint y: 88, endPoint x: 348, endPoint y: 89, distance: 123.1
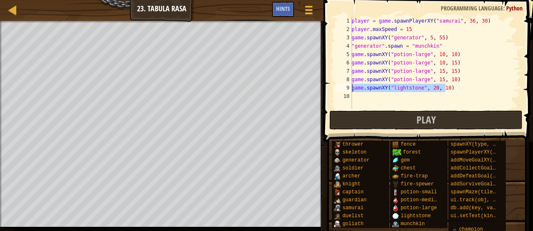
click at [348, 89] on div "game.spawnXY("lightstone", 20, 10) 1 2 3 4 5 6 7 8 9 10 player = game . spawnPl…" at bounding box center [426, 63] width 187 height 92
paste textarea "potion-large", 15, 15"
type textarea "game.spawnXY("potion-large", 15, 15)"
drag, startPoint x: 452, startPoint y: 90, endPoint x: 347, endPoint y: 90, distance: 105.1
click at [347, 90] on div "game.spawnXY("potion-large", 15, 15) 1 2 3 4 5 6 7 8 9 10 player = game . spawn…" at bounding box center [426, 63] width 187 height 92
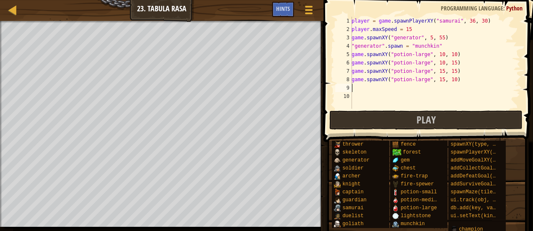
scroll to position [4, 0]
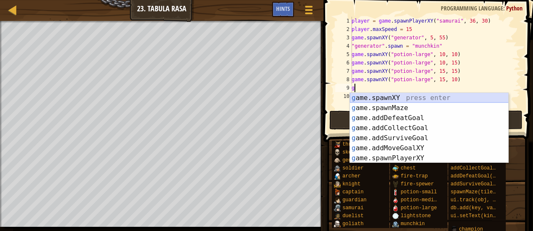
click at [375, 100] on div "g ame.spawnXY press enter g ame.spawnMaze press enter g ame.addDefeatGoal press…" at bounding box center [429, 138] width 159 height 90
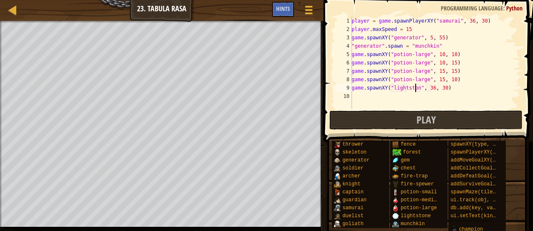
scroll to position [4, 5]
click at [431, 89] on div "player = game . spawnPlayerXY ( "samurai" , 36 , 30 ) player . maxSpeed = 15 ga…" at bounding box center [435, 71] width 170 height 109
click at [443, 88] on div "player = game . spawnPlayerXY ( "samurai" , 36 , 30 ) player . maxSpeed = 15 ga…" at bounding box center [435, 71] width 170 height 109
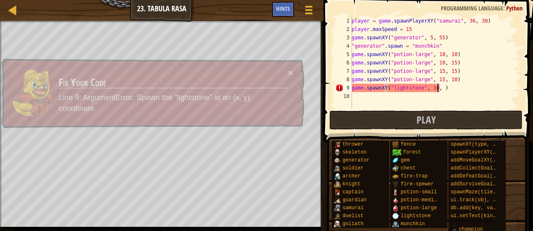
type textarea "game.spawnXY("lightstone", 10, 20)"
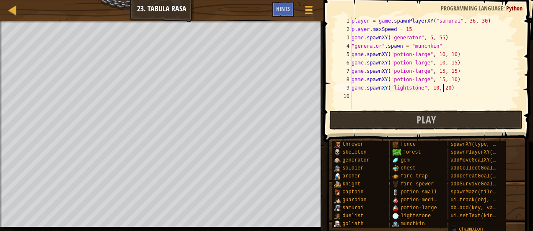
scroll to position [4, 8]
drag, startPoint x: 447, startPoint y: 88, endPoint x: 342, endPoint y: 90, distance: 105.6
click at [342, 90] on div "game.spawnXY("lightstone", 10, 20) 1 2 3 4 5 6 7 8 9 10 player = game . spawnPl…" at bounding box center [426, 63] width 187 height 92
click at [357, 95] on div "player = game . spawnPlayerXY ( "samurai" , 36 , 30 ) player . maxSpeed = 15 ga…" at bounding box center [435, 71] width 170 height 109
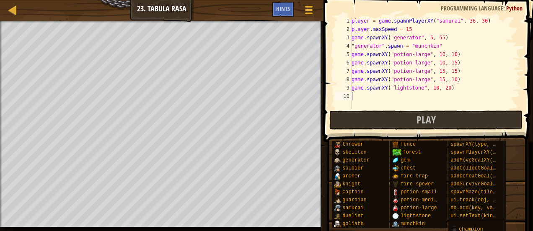
paste textarea "game.spawnXY("lightstone", 10, 20)"
click at [431, 98] on div "player = game . spawnPlayerXY ( "samurai" , 36 , 30 ) player . maxSpeed = 15 ga…" at bounding box center [435, 71] width 170 height 109
type textarea "game.spawnXY("lightstone", 15, 20)"
click at [453, 95] on div "player = game . spawnPlayerXY ( "samurai" , 36 , 30 ) player . maxSpeed = 15 ga…" at bounding box center [435, 71] width 170 height 109
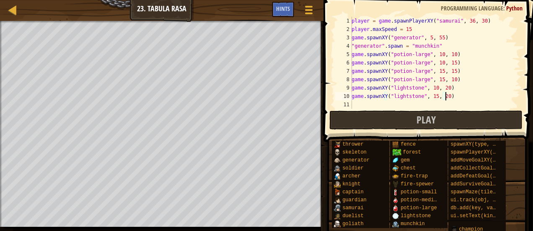
click at [453, 95] on div "player = game . spawnPlayerXY ( "samurai" , 36 , 30 ) player . maxSpeed = 15 ga…" at bounding box center [435, 71] width 170 height 109
click at [364, 105] on div "player = game . spawnPlayerXY ( "samurai" , 36 , 30 ) player . maxSpeed = 15 ga…" at bounding box center [435, 71] width 170 height 109
paste textarea "game.spawnXY("lightstone", 10, 20)"
click at [431, 106] on div "player = game . spawnPlayerXY ( "samurai" , 36 , 30 ) player . maxSpeed = 15 ga…" at bounding box center [432, 71] width 164 height 109
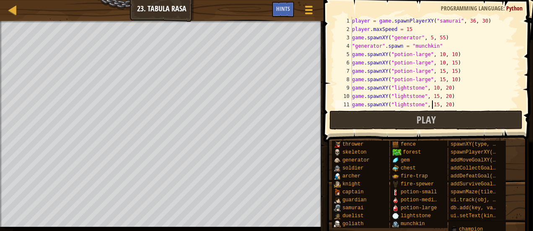
scroll to position [4, 6]
click at [442, 103] on div "player = game . spawnPlayerXY ( "samurai" , 36 , 30 ) player . maxSpeed = 15 ga…" at bounding box center [432, 71] width 164 height 109
type textarea "game.spawnXY("lightstone", 15, 25)"
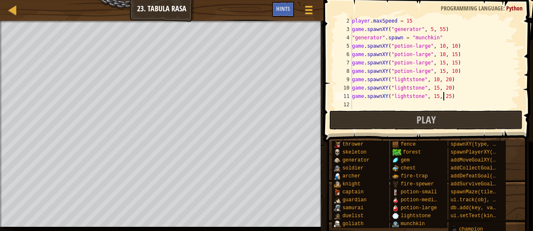
scroll to position [4, 0]
paste textarea "game.spawnXY("lightstone", 10, 20)"
click at [431, 107] on div "player . maxSpeed = 15 game . spawnXY ( "generator" , 5 , 55 ) "generator" . sp…" at bounding box center [432, 71] width 164 height 109
click at [443, 106] on div "player . maxSpeed = 15 game . spawnXY ( "generator" , 5 , 55 ) "generator" . sp…" at bounding box center [432, 71] width 164 height 109
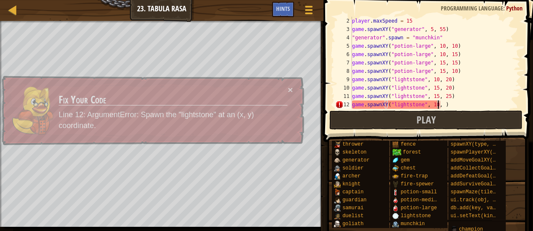
scroll to position [4, 7]
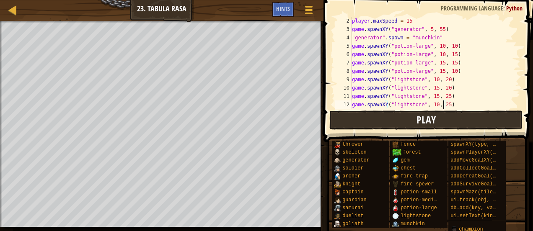
type textarea "game.spawnXY("lightstone", 10, 25)"
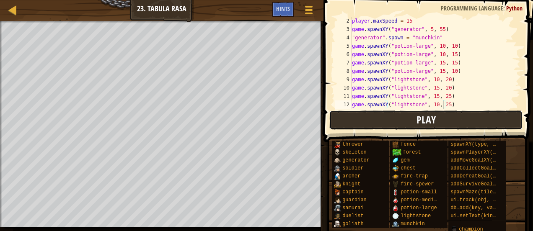
click at [441, 116] on button "Play" at bounding box center [425, 120] width 193 height 19
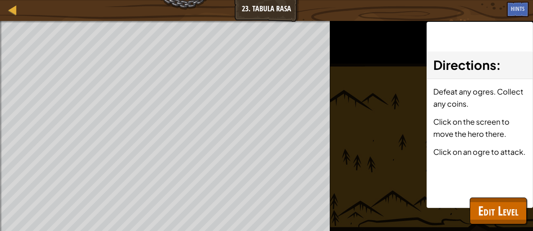
click at [0, 0] on html "Map Game Development 1 23. Tabula Rasa Game Menu Done Hints 1 ההההההההההההההההה…" at bounding box center [266, 0] width 533 height 0
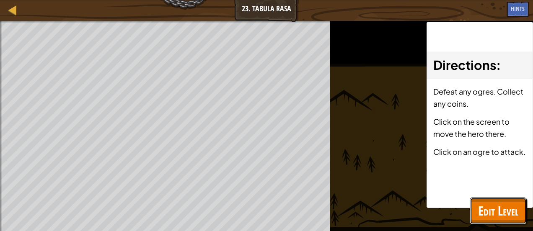
click at [492, 211] on span "Edit Level" at bounding box center [498, 210] width 40 height 17
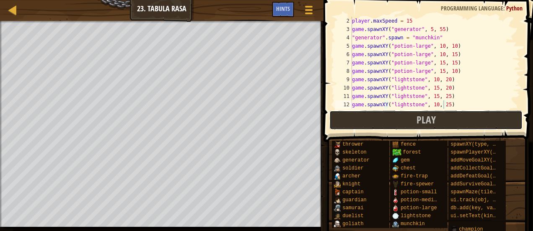
drag, startPoint x: 408, startPoint y: 123, endPoint x: 394, endPoint y: 123, distance: 14.2
click at [408, 123] on button "Play" at bounding box center [425, 120] width 193 height 19
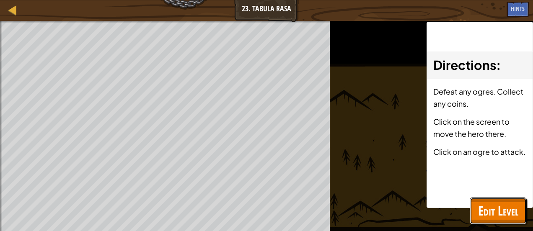
click at [485, 213] on span "Edit Level" at bounding box center [498, 210] width 40 height 17
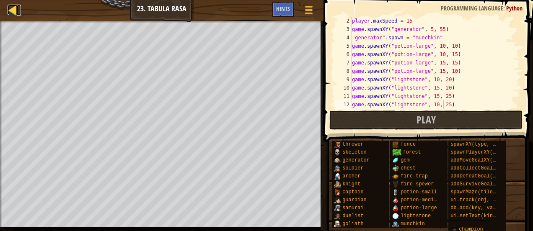
click at [18, 12] on link "Map" at bounding box center [19, 10] width 4 height 11
select select "en-[GEOGRAPHIC_DATA]"
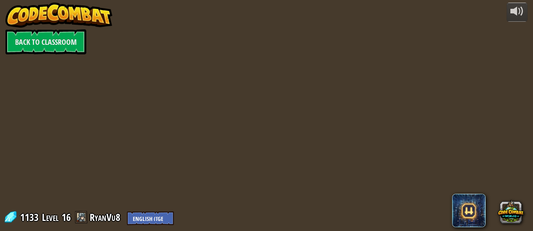
select select "en-[GEOGRAPHIC_DATA]"
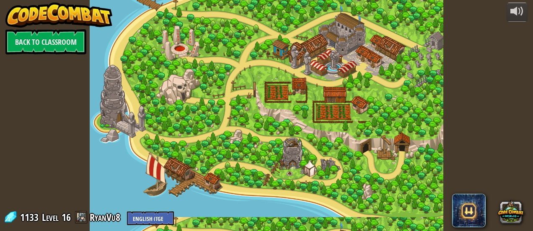
select select "en-[GEOGRAPHIC_DATA]"
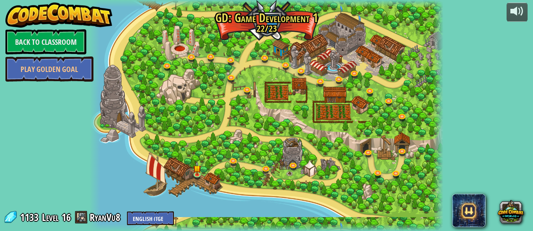
select select "en-[GEOGRAPHIC_DATA]"
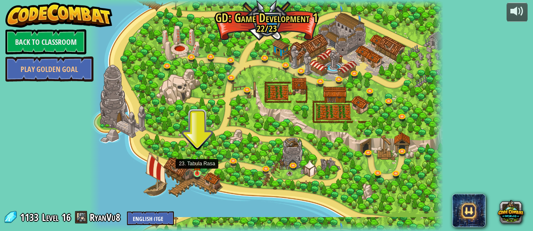
click at [195, 172] on img at bounding box center [197, 165] width 8 height 18
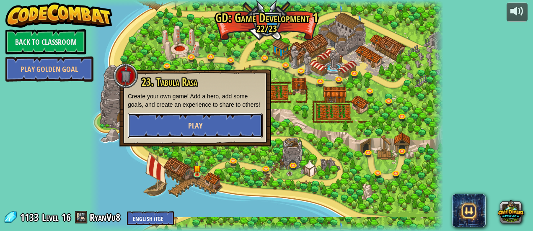
click at [203, 126] on button "Play" at bounding box center [195, 125] width 135 height 25
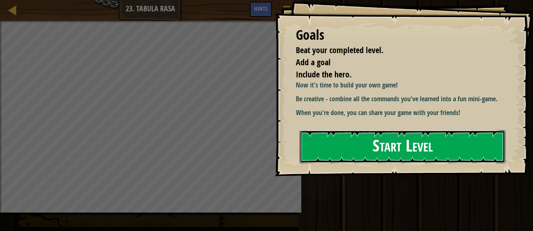
click at [374, 144] on button "Start Level" at bounding box center [402, 146] width 206 height 33
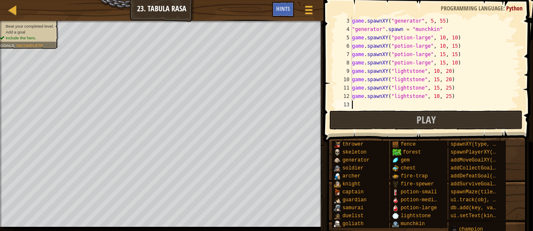
scroll to position [4, 0]
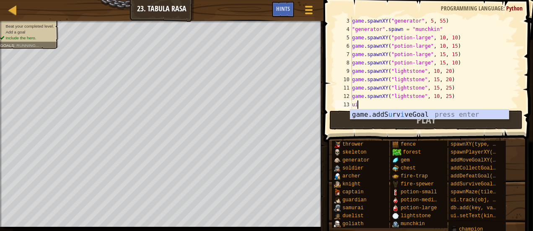
type textarea "ui"
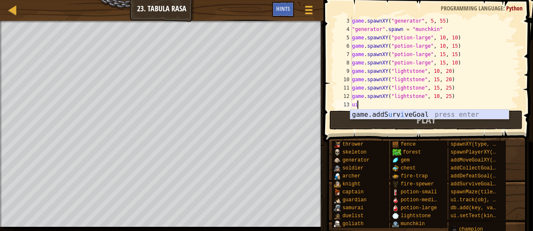
click at [408, 113] on div "game.addS u rv i veGoal press enter" at bounding box center [429, 125] width 159 height 30
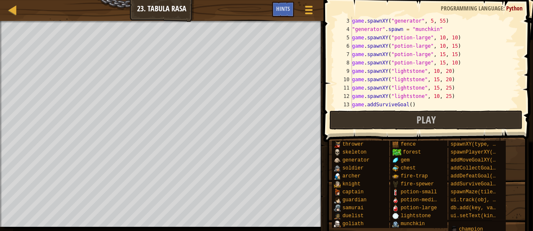
click at [407, 102] on div "game . spawnXY ( "generator" , 5 , 55 ) "generator" . spawn = "munchkin" game .…" at bounding box center [432, 71] width 164 height 109
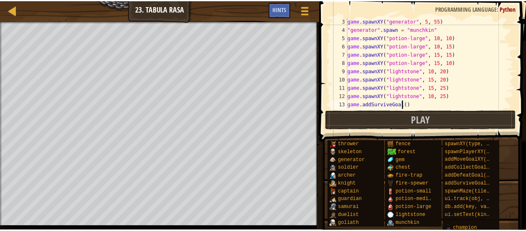
scroll to position [4, 5]
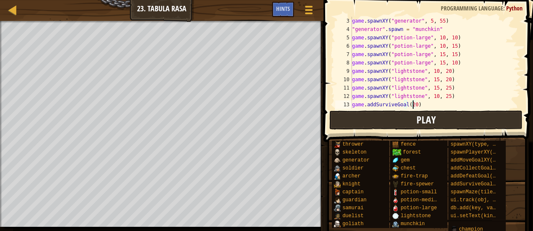
type textarea "game.addSurviveGoal(20)"
click at [415, 120] on button "Play" at bounding box center [425, 120] width 193 height 19
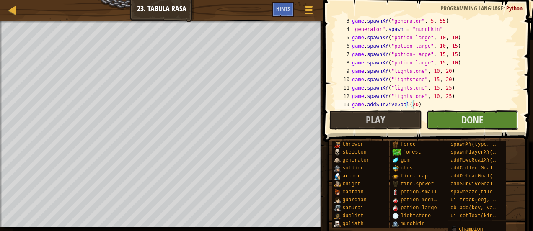
click at [445, 119] on button "Done" at bounding box center [472, 120] width 93 height 19
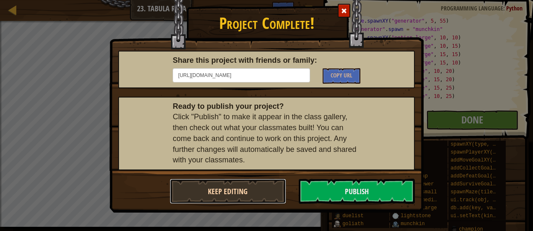
click at [266, 193] on button "Keep Editing" at bounding box center [228, 191] width 116 height 25
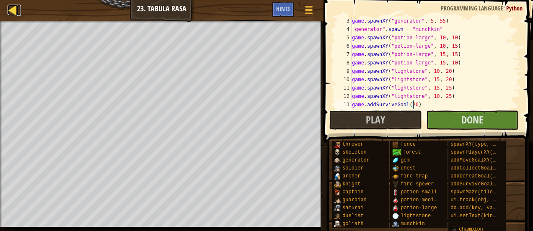
click at [18, 8] on div at bounding box center [13, 10] width 10 height 10
select select "en-[GEOGRAPHIC_DATA]"
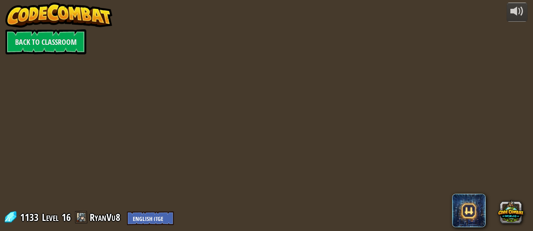
select select "en-[GEOGRAPHIC_DATA]"
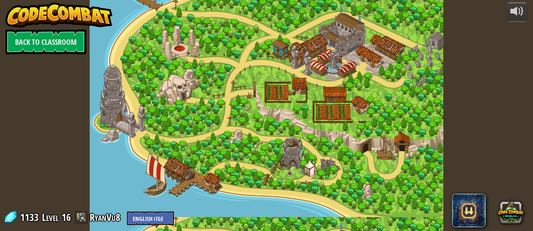
select select "en-[GEOGRAPHIC_DATA]"
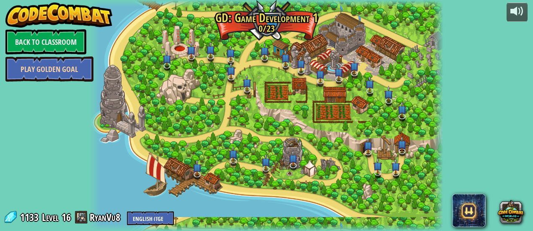
select select "en-[GEOGRAPHIC_DATA]"
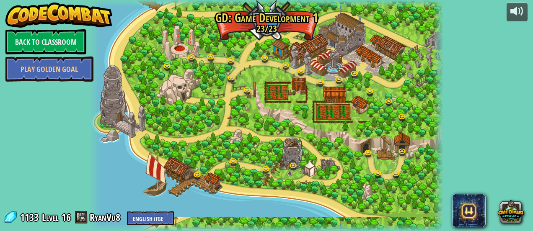
select select "en-[GEOGRAPHIC_DATA]"
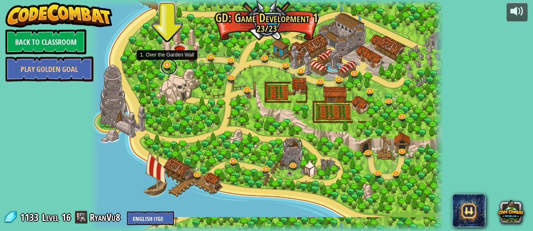
click at [167, 64] on link at bounding box center [168, 66] width 17 height 17
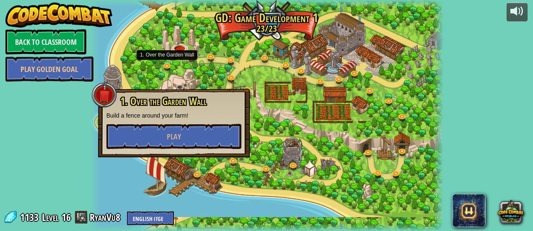
click at [96, 138] on div at bounding box center [95, 115] width 10 height 231
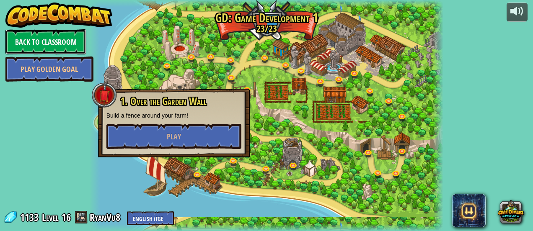
click at [46, 47] on link "Back to Classroom" at bounding box center [45, 41] width 81 height 25
